Goal: Transaction & Acquisition: Purchase product/service

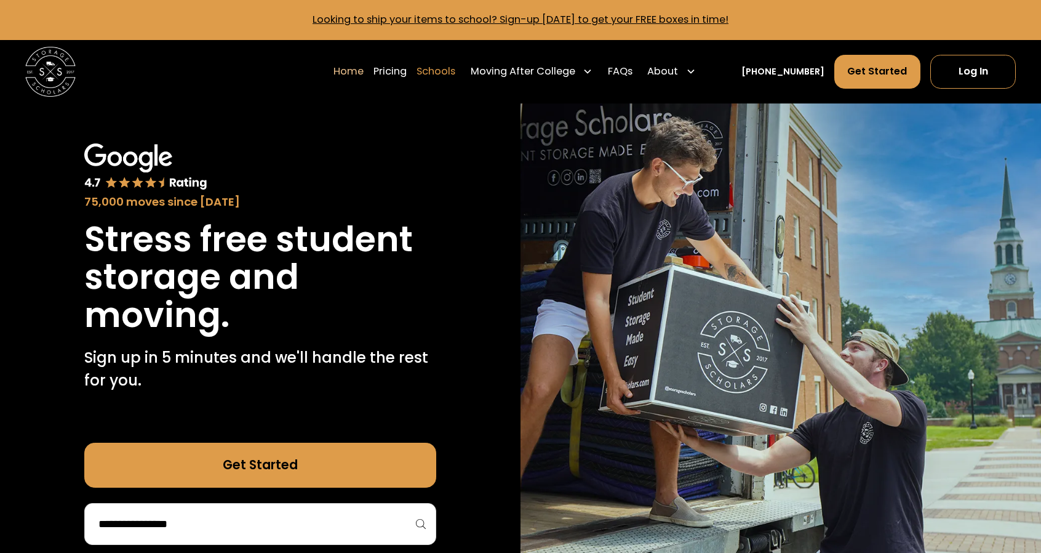
click at [453, 74] on link "Schools" at bounding box center [436, 71] width 39 height 35
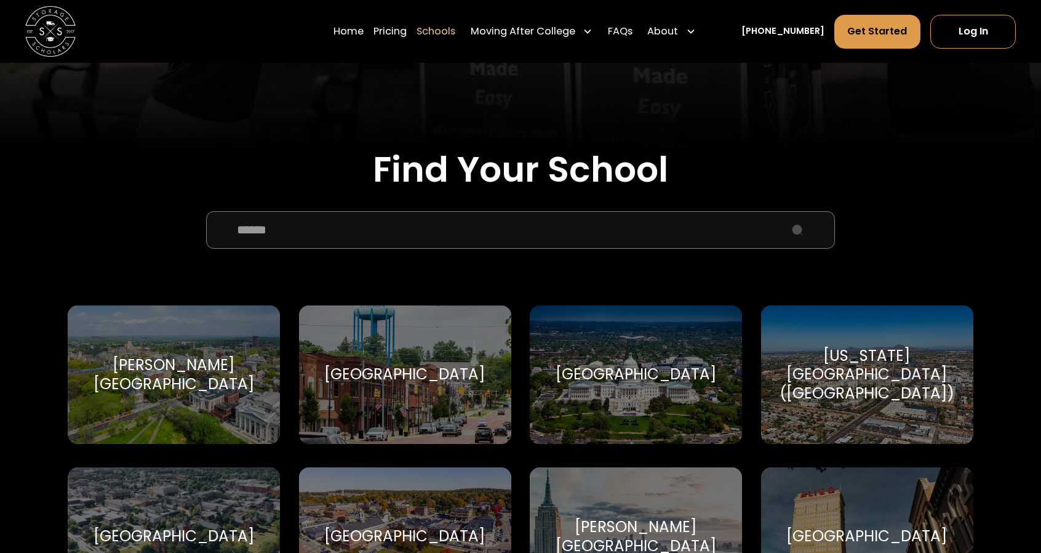
scroll to position [369, 0]
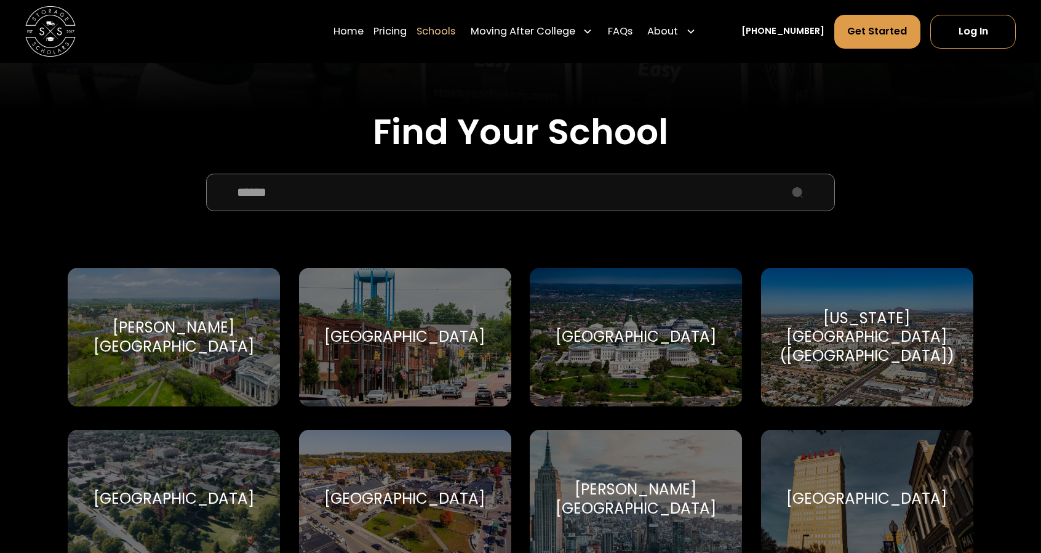
click at [442, 199] on input "School Select Form" at bounding box center [520, 193] width 629 height 38
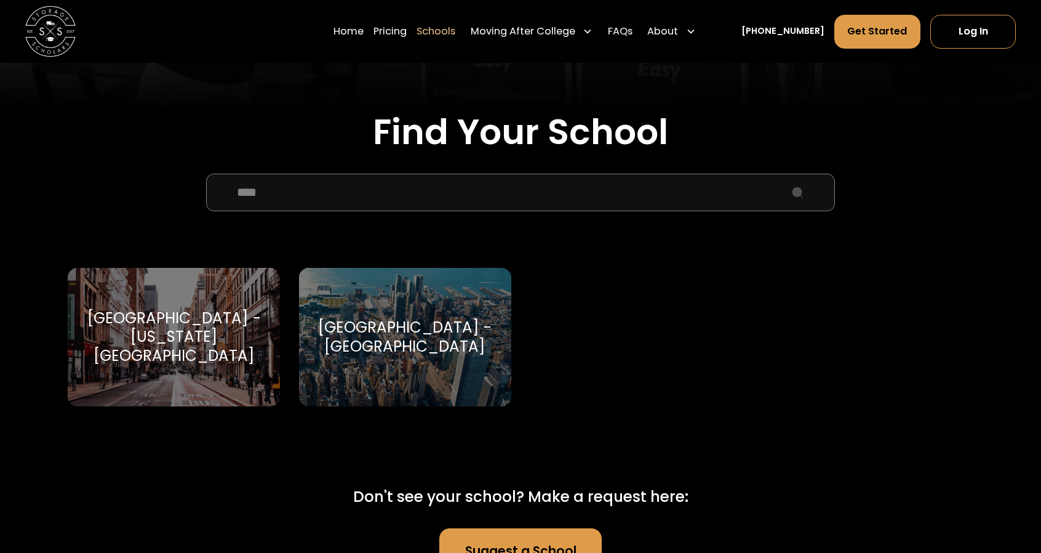
type input "****"
click at [214, 324] on div "[GEOGRAPHIC_DATA] - [US_STATE][GEOGRAPHIC_DATA]" at bounding box center [174, 337] width 182 height 57
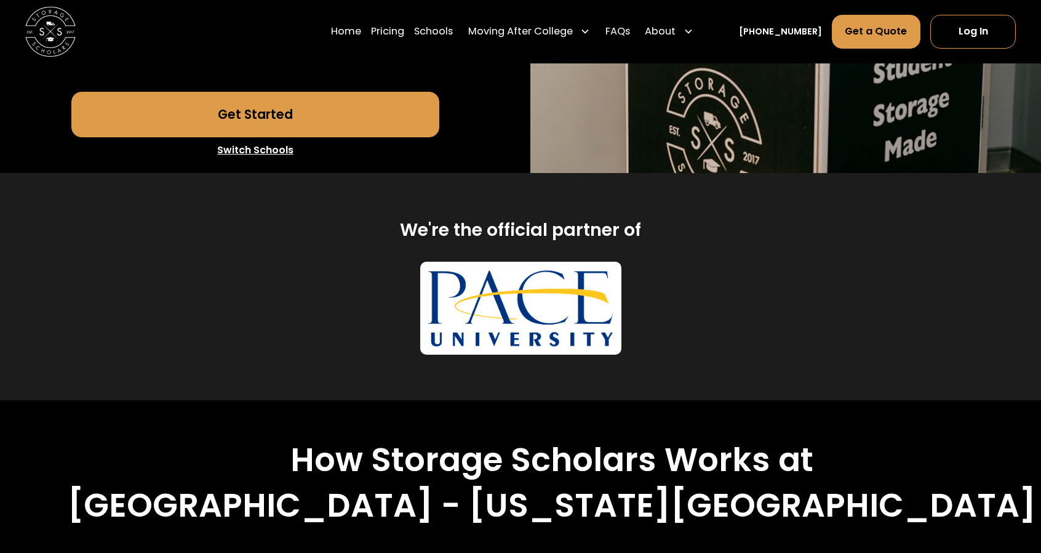
scroll to position [369, 0]
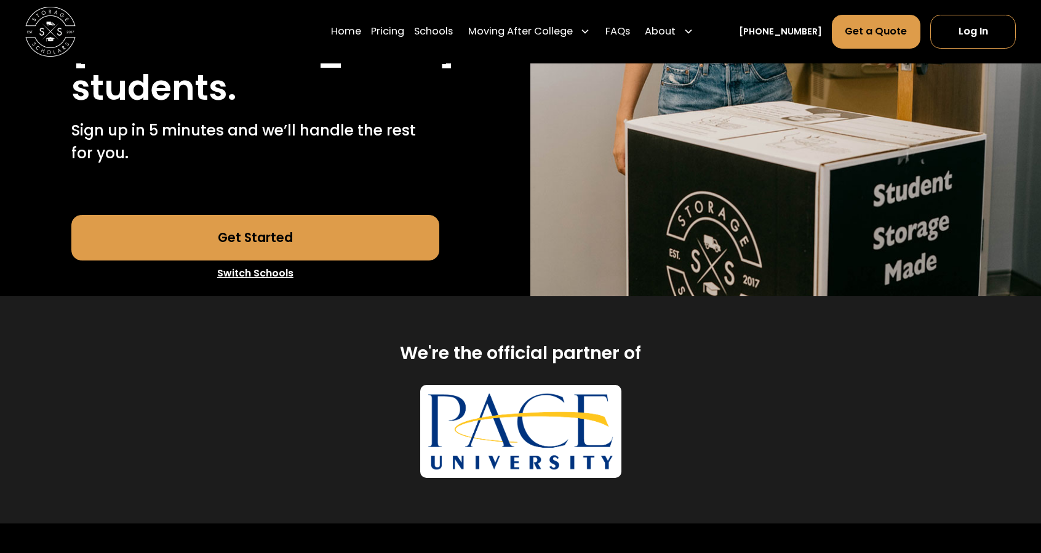
click at [269, 215] on link "Get Started" at bounding box center [254, 238] width 367 height 46
click at [404, 30] on link "Pricing" at bounding box center [387, 31] width 33 height 35
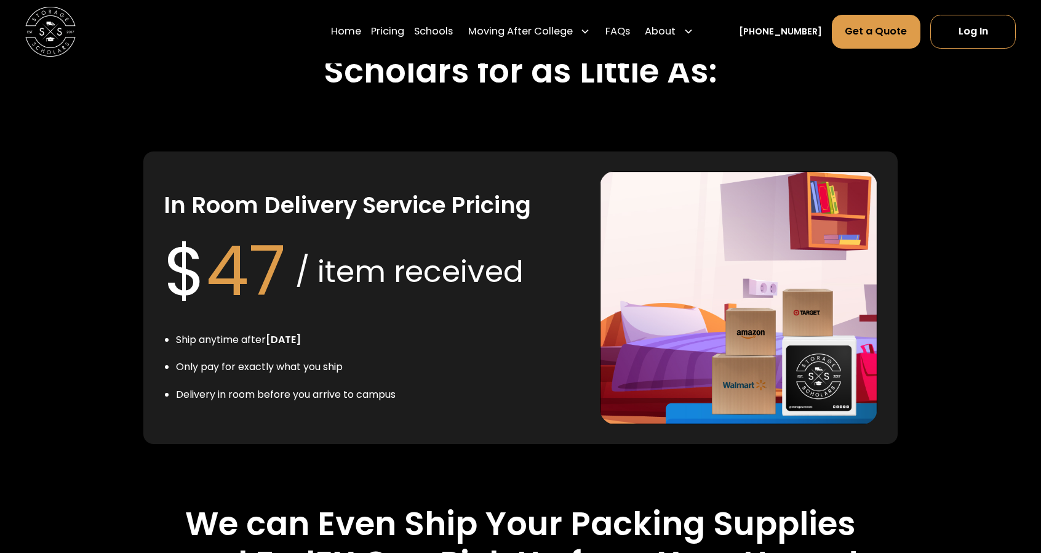
scroll to position [2558, 0]
